Goal: Task Accomplishment & Management: Manage account settings

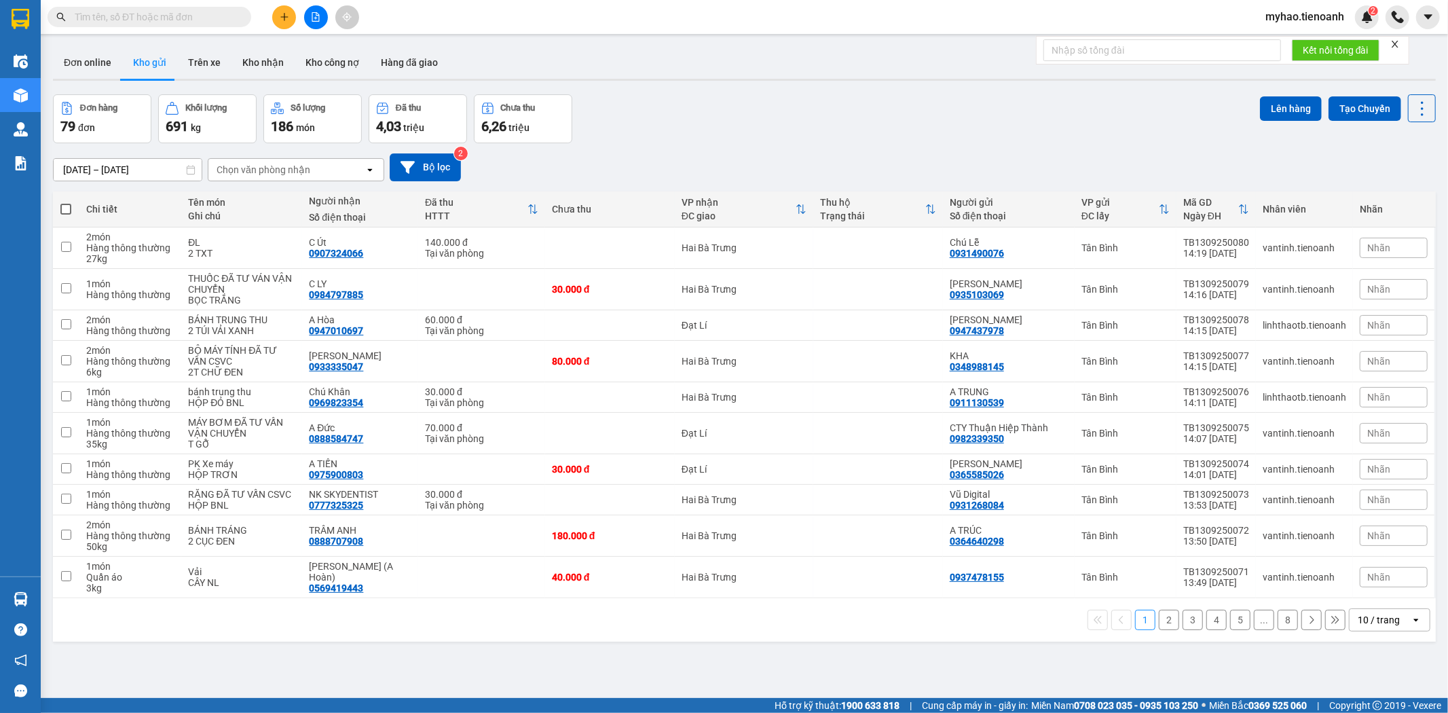
click at [276, 12] on button at bounding box center [284, 17] width 24 height 24
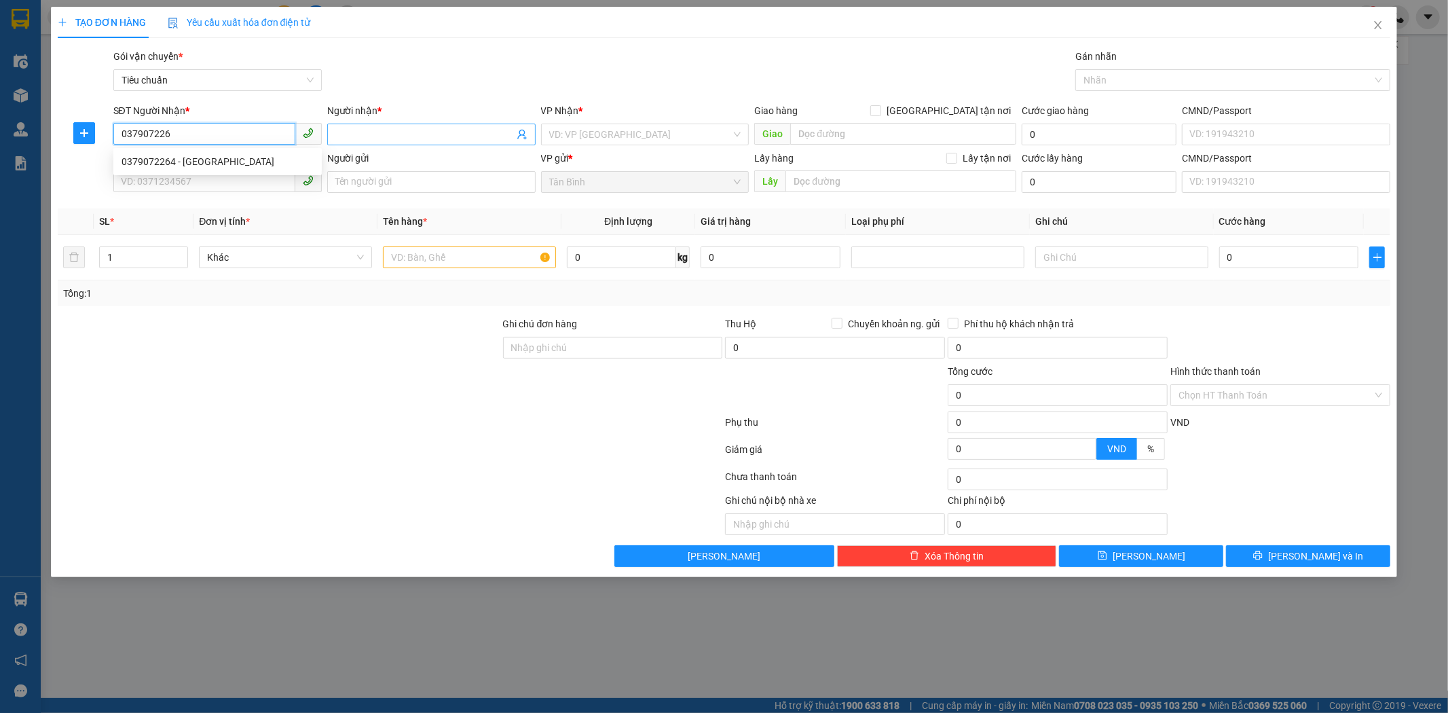
type input "0379072264"
click at [213, 158] on div "0379072264 - [GEOGRAPHIC_DATA]" at bounding box center [218, 161] width 192 height 15
type input "[GEOGRAPHIC_DATA]"
type input "1"
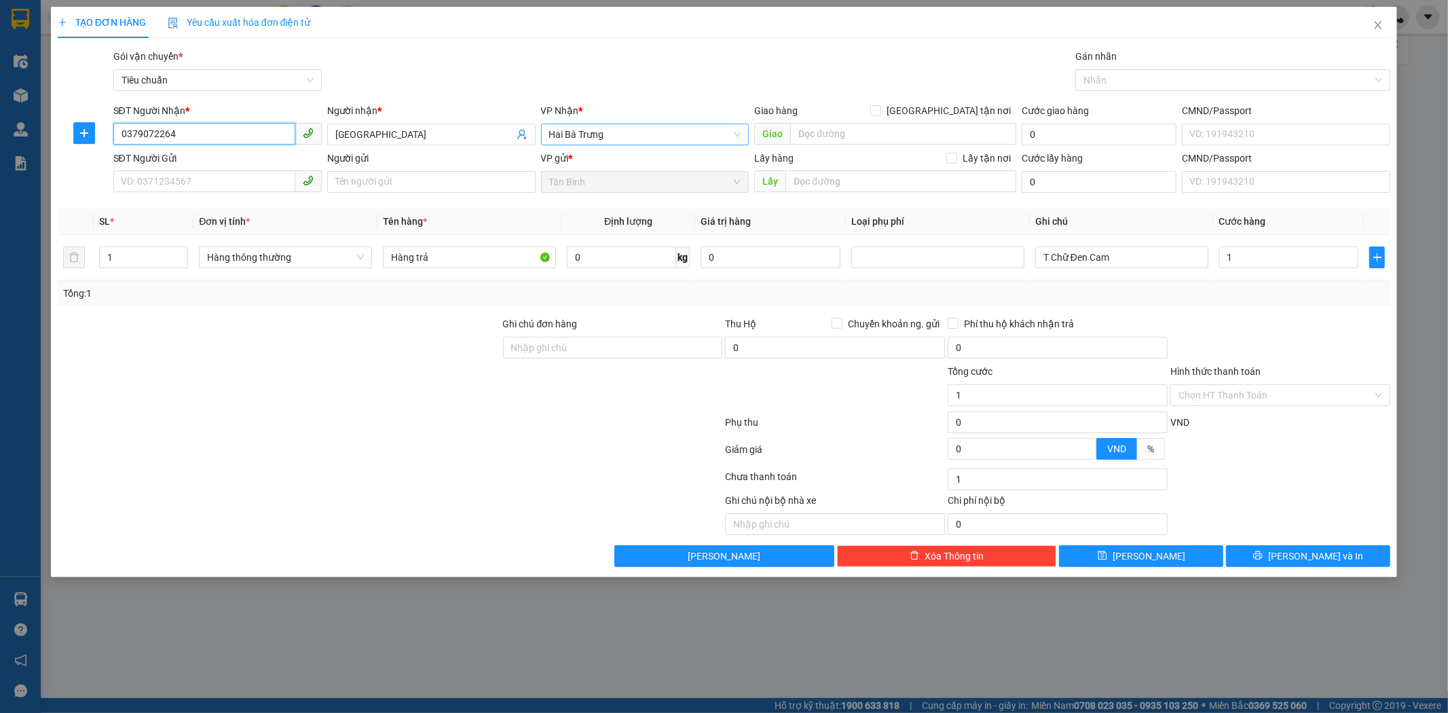
click at [589, 126] on span "Hai Bà Trưng" at bounding box center [645, 134] width 192 height 20
type input "0379072264"
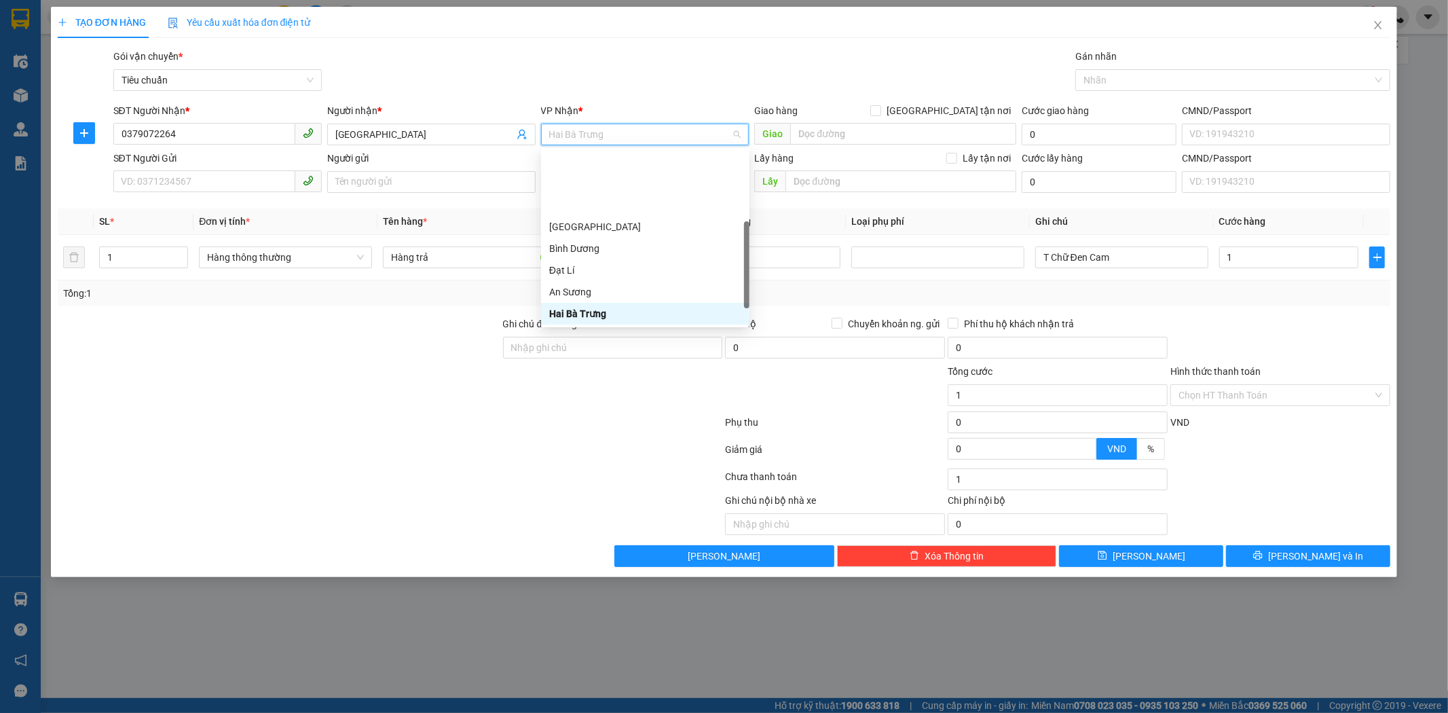
scroll to position [130, 0]
click at [406, 398] on div at bounding box center [278, 388] width 445 height 48
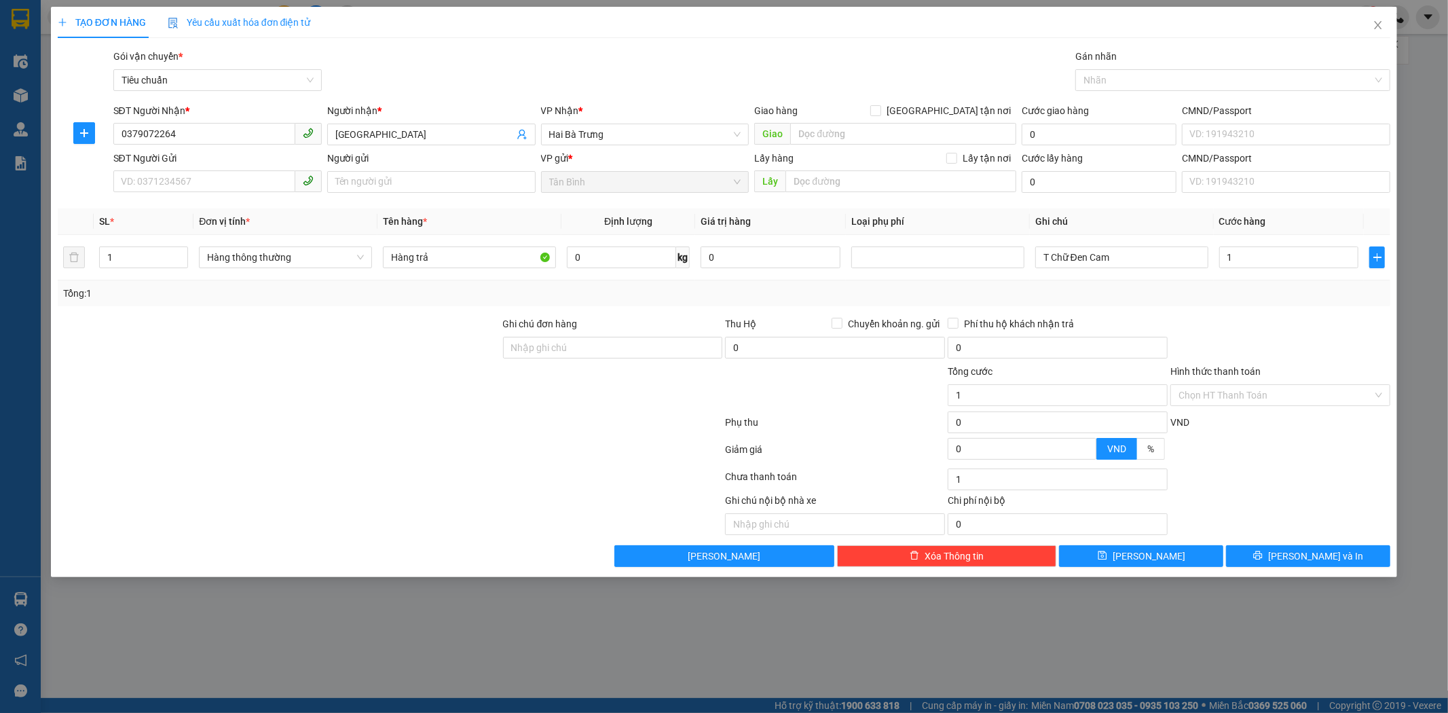
click at [620, 180] on span "Tân Bình" at bounding box center [645, 182] width 192 height 20
click at [1375, 24] on icon "close" at bounding box center [1378, 25] width 11 height 11
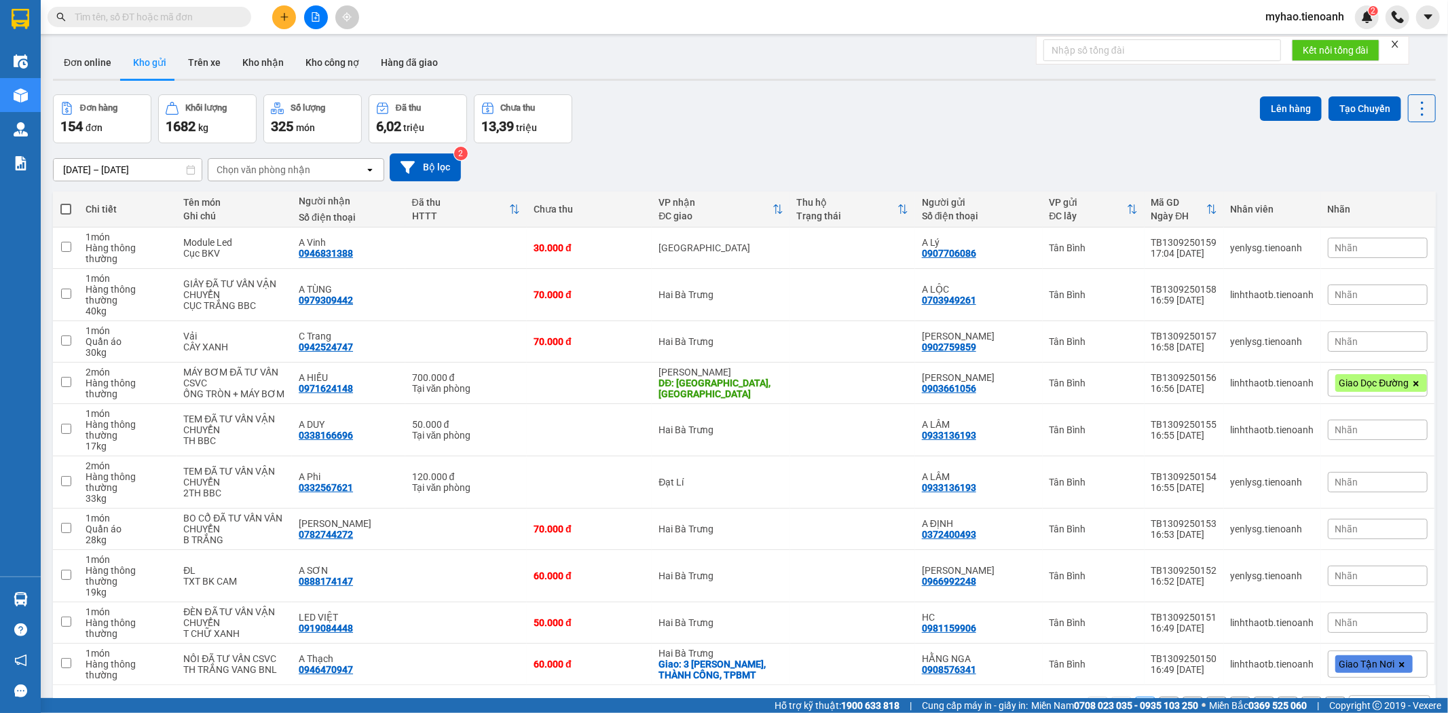
click at [168, 22] on input "text" at bounding box center [155, 17] width 160 height 15
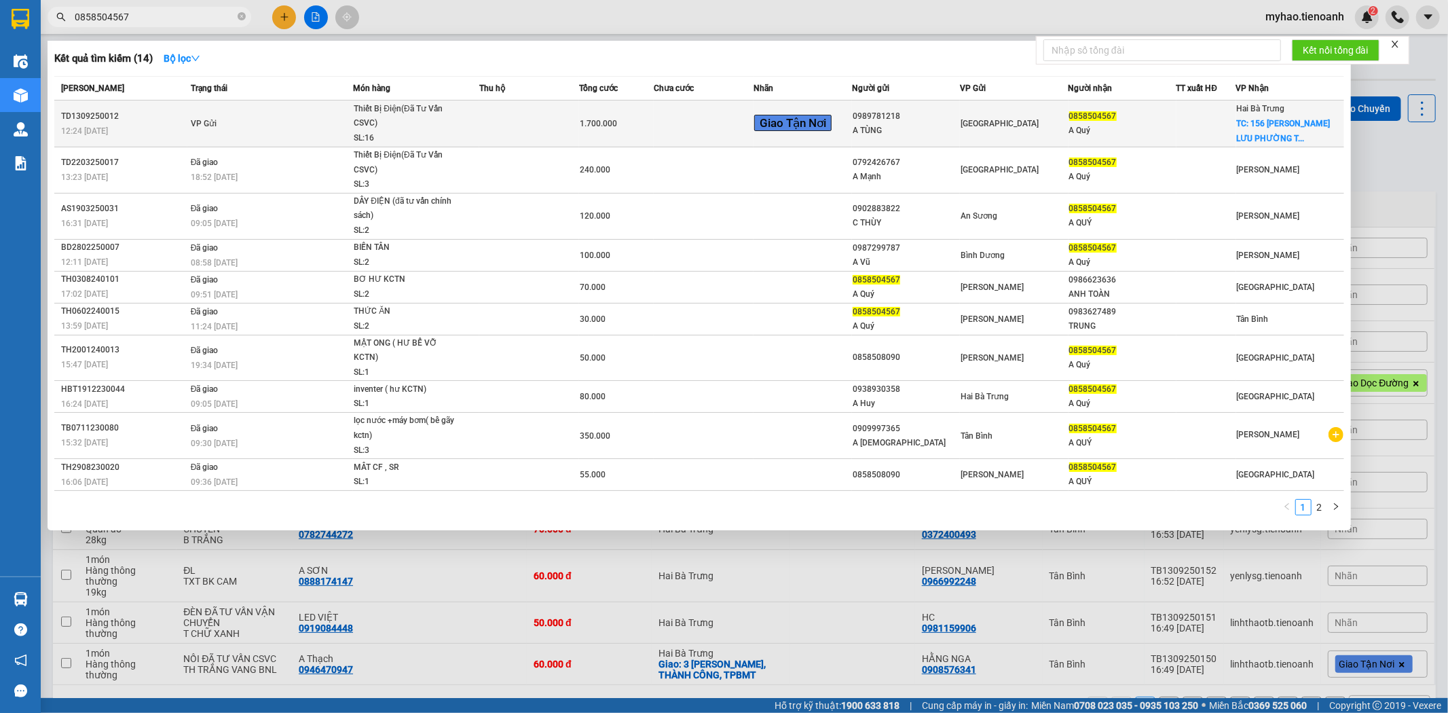
type input "0858504567"
click at [639, 132] on td "1.700.000" at bounding box center [616, 123] width 75 height 47
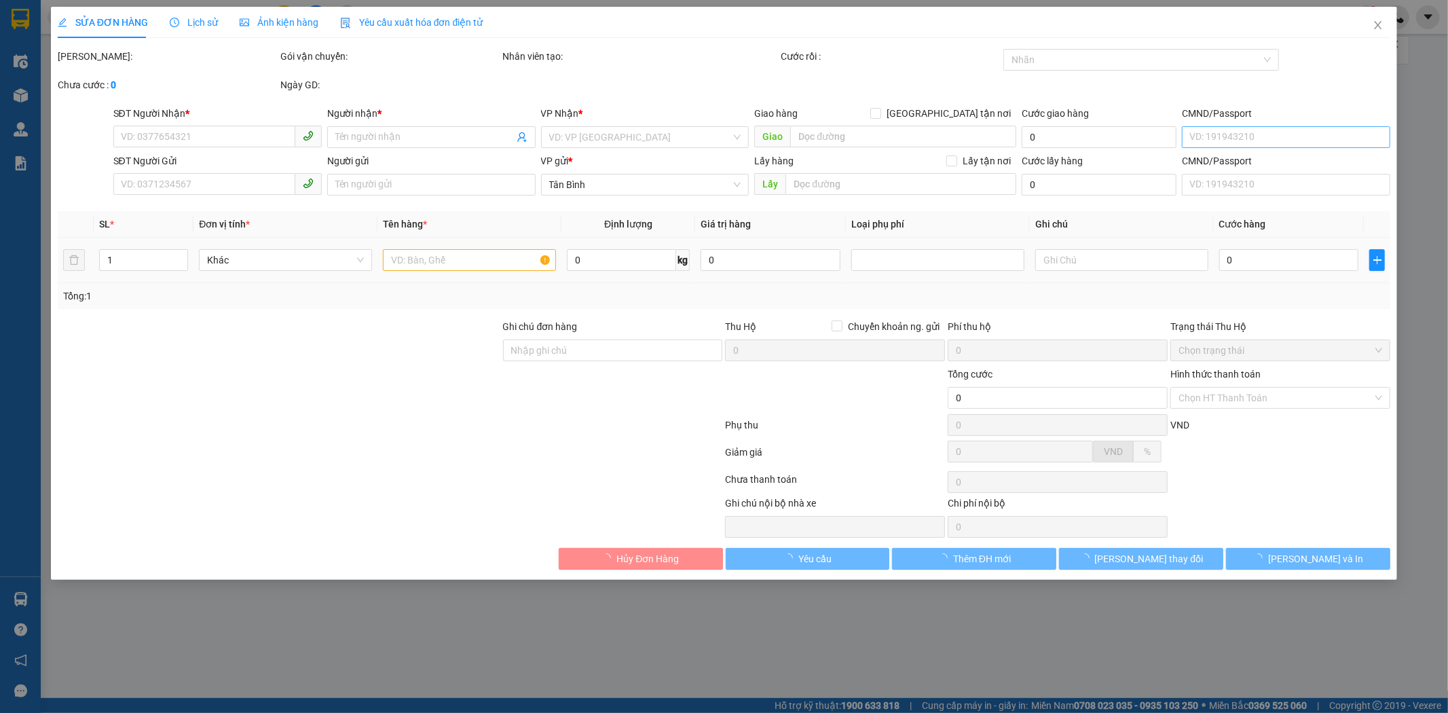
type input "0858504567"
type input "A Quý"
checkbox input "true"
type input "156 [PERSON_NAME] LƯU PHƯỜNG [GEOGRAPHIC_DATA]"
type input "0989781218"
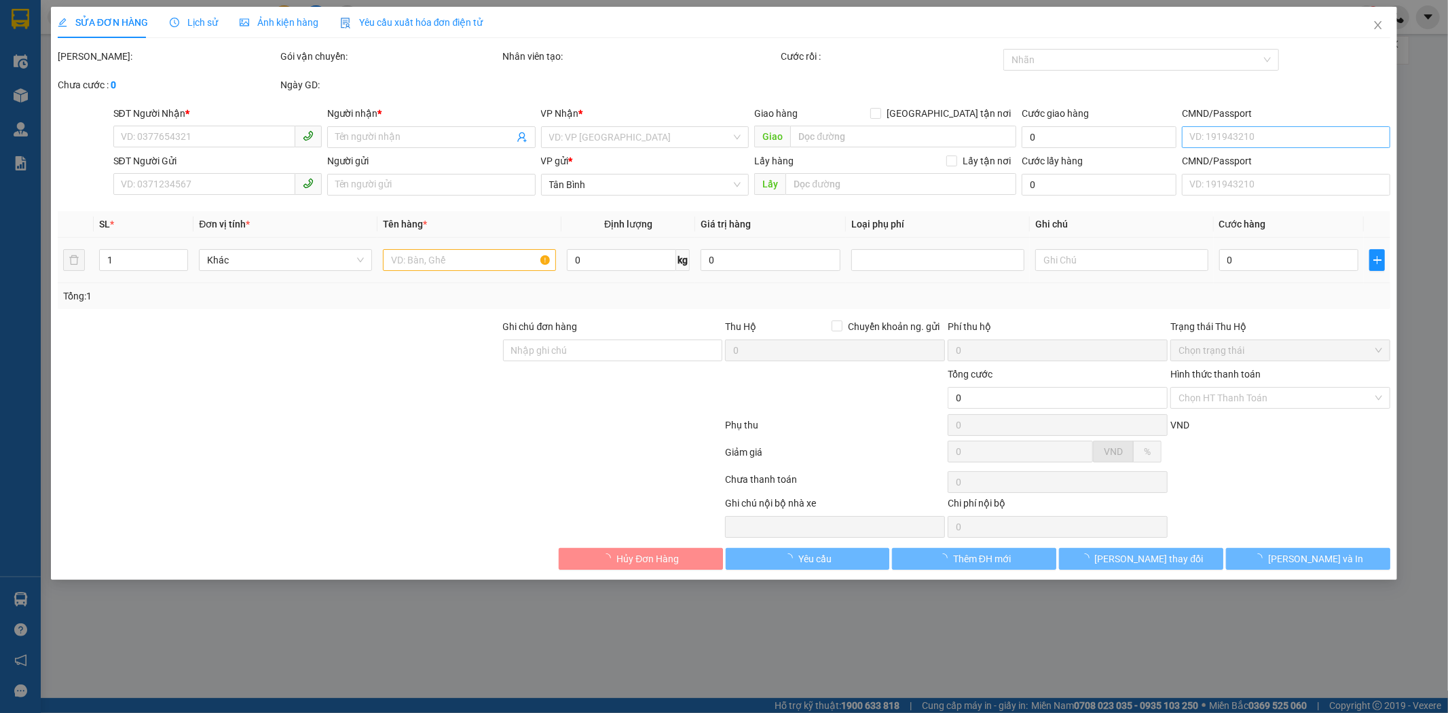
type input "A TÙNG"
type input "0858504567"
type input "1.700.000"
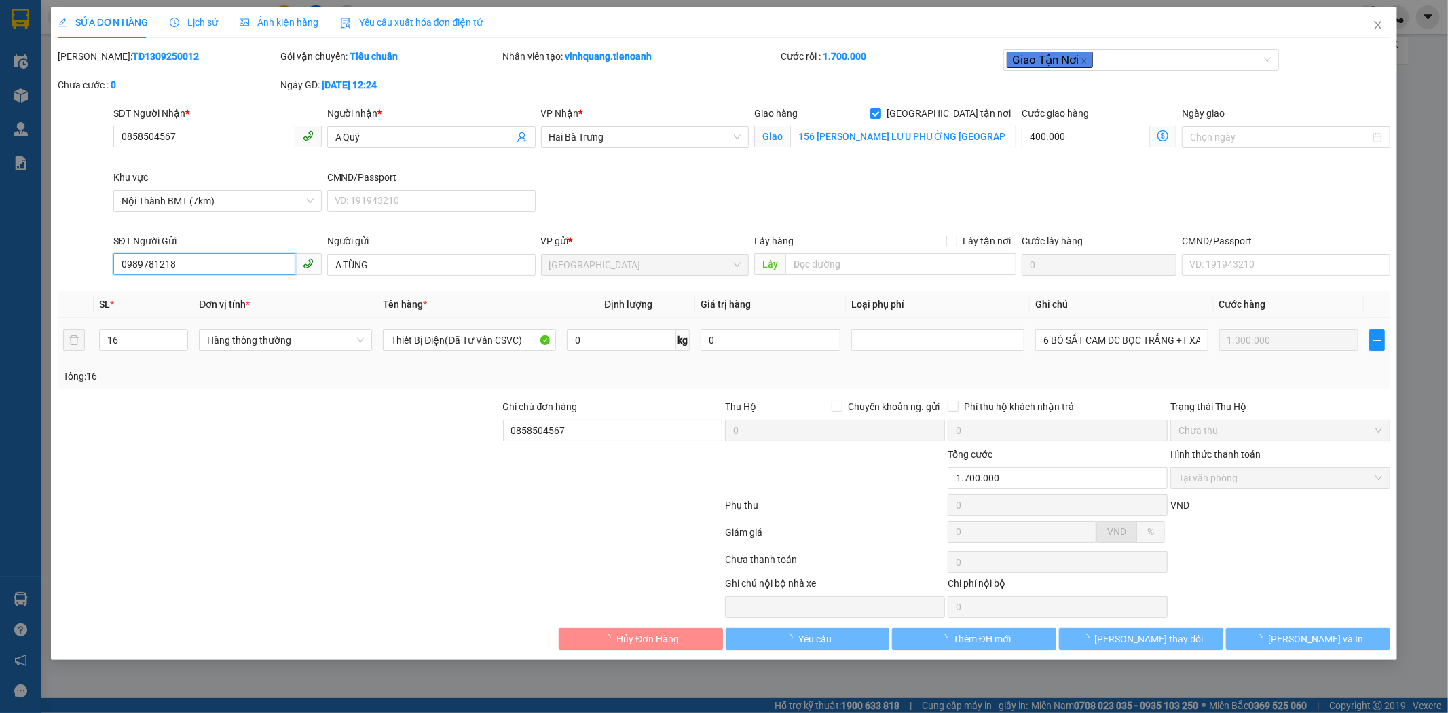
click at [215, 262] on input "0989781218" at bounding box center [204, 264] width 182 height 22
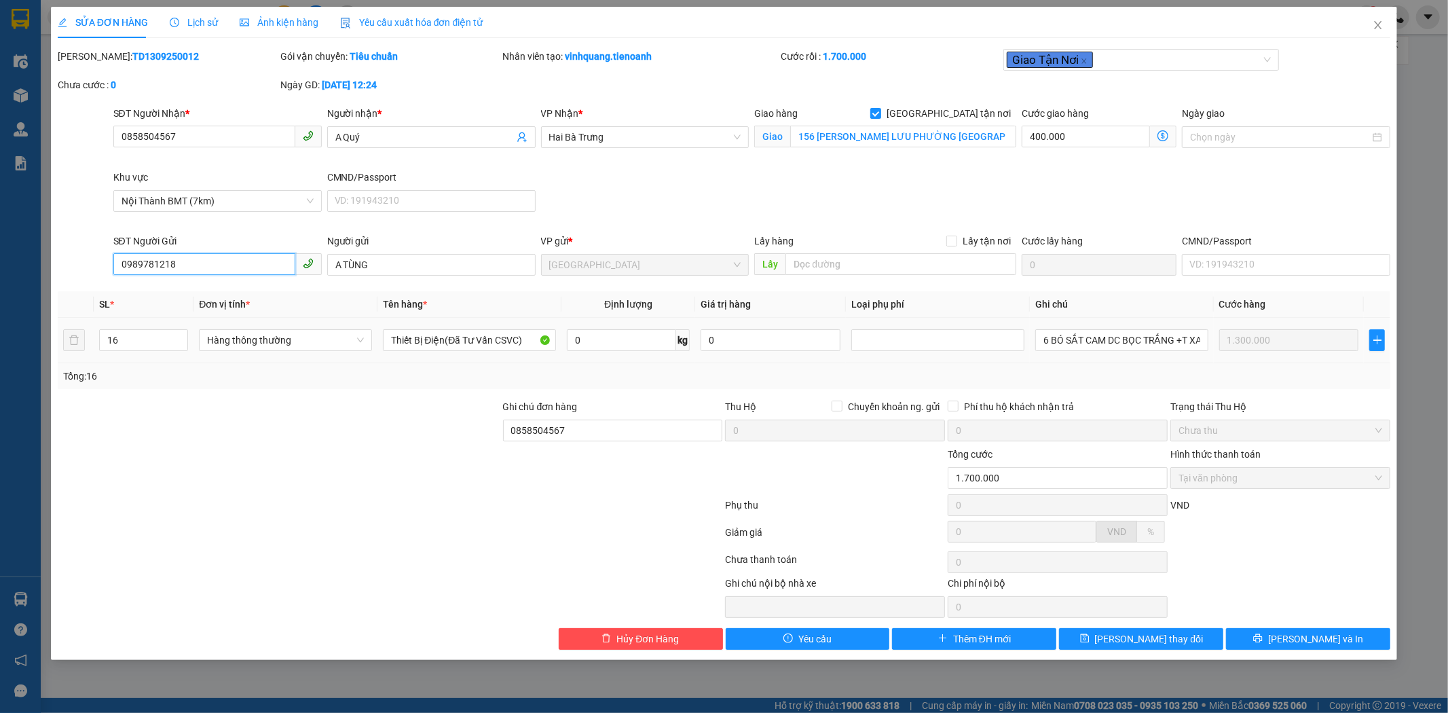
click at [215, 262] on input "0989781218" at bounding box center [204, 264] width 182 height 22
drag, startPoint x: 171, startPoint y: 56, endPoint x: 93, endPoint y: 62, distance: 78.3
click at [93, 62] on div "[PERSON_NAME]: TD1309250012" at bounding box center [168, 56] width 220 height 15
copy b "TD1309250012"
